Goal: Transaction & Acquisition: Purchase product/service

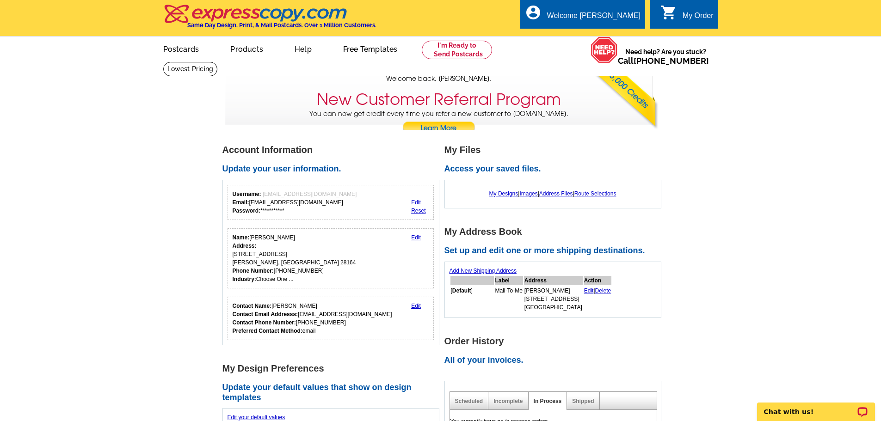
click at [675, 18] on icon "shopping_cart" at bounding box center [668, 12] width 17 height 17
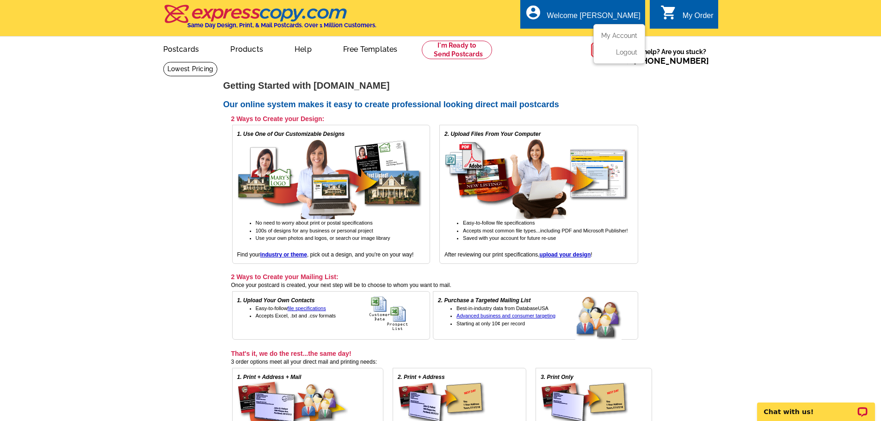
click at [627, 12] on div "Welcome [PERSON_NAME]" at bounding box center [593, 18] width 93 height 13
click at [627, 31] on ul "My Account Logout" at bounding box center [619, 44] width 52 height 40
click at [623, 36] on link "My Account" at bounding box center [617, 35] width 40 height 8
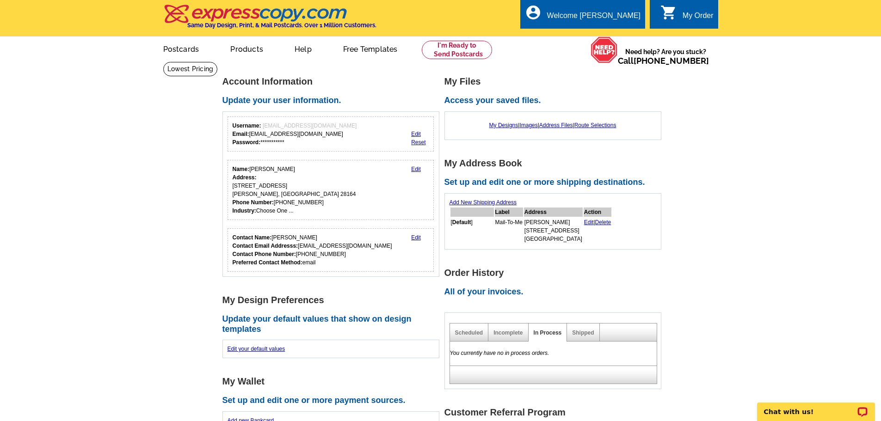
click at [704, 15] on div "My Order" at bounding box center [697, 18] width 31 height 13
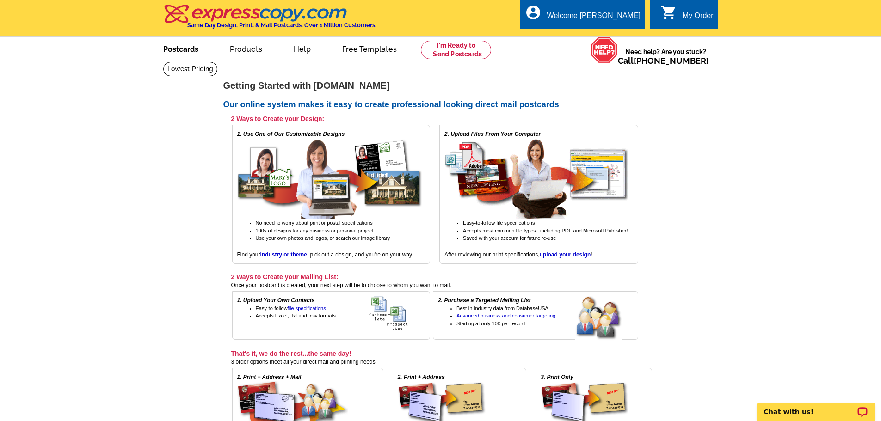
click at [196, 56] on link "Postcards" at bounding box center [180, 48] width 65 height 22
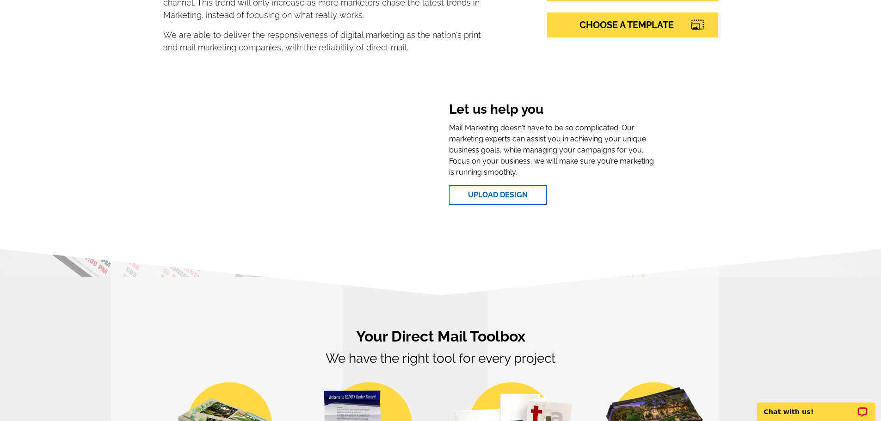
scroll to position [92, 0]
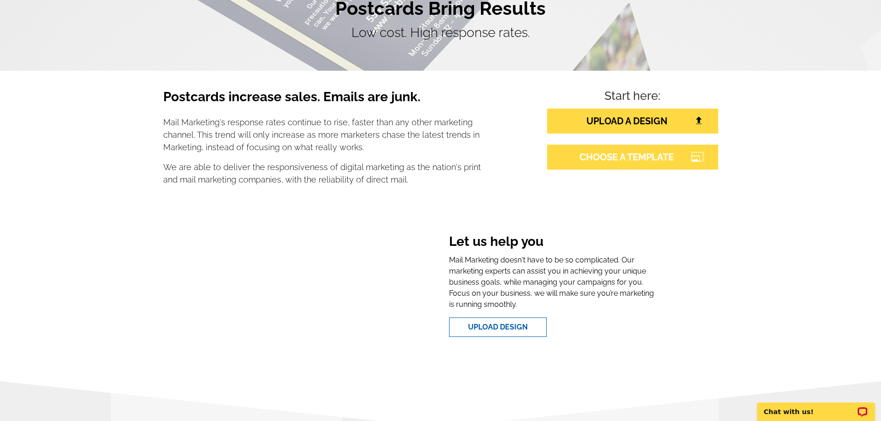
click at [630, 160] on link "CHOOSE A TEMPLATE" at bounding box center [632, 157] width 171 height 25
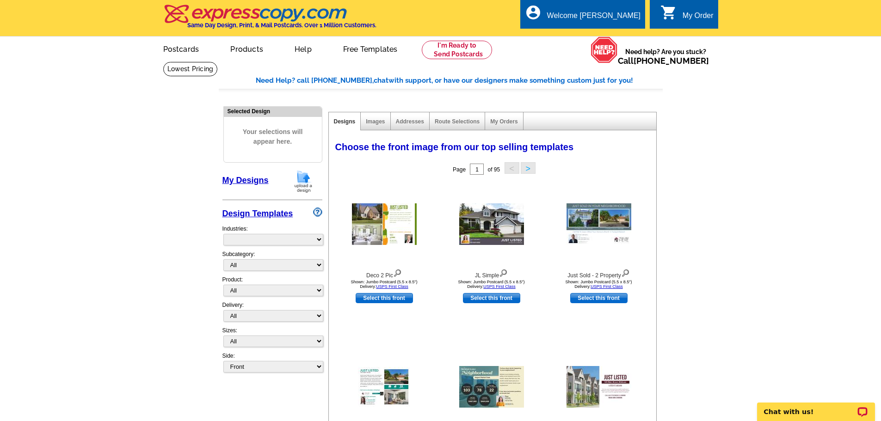
select select "785"
